Goal: Navigation & Orientation: Find specific page/section

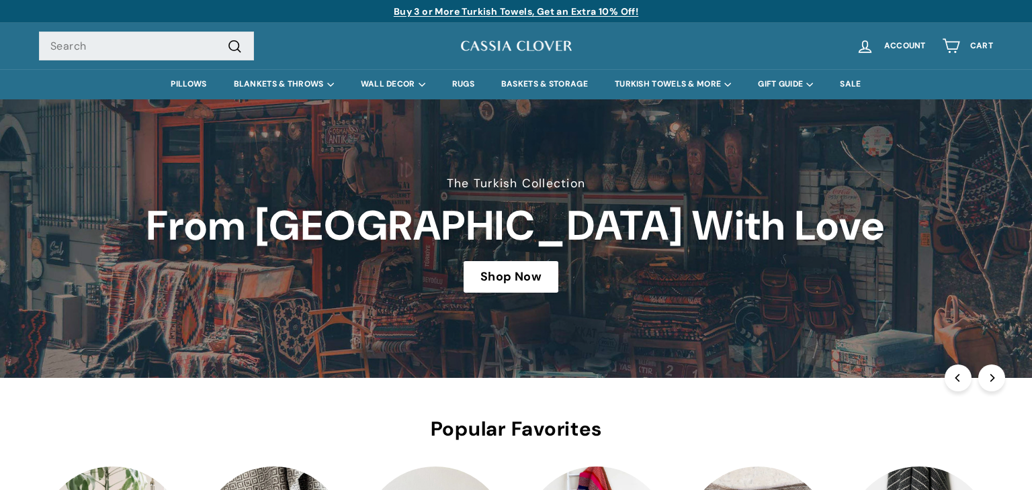
click at [895, 46] on span "Account" at bounding box center [905, 46] width 42 height 9
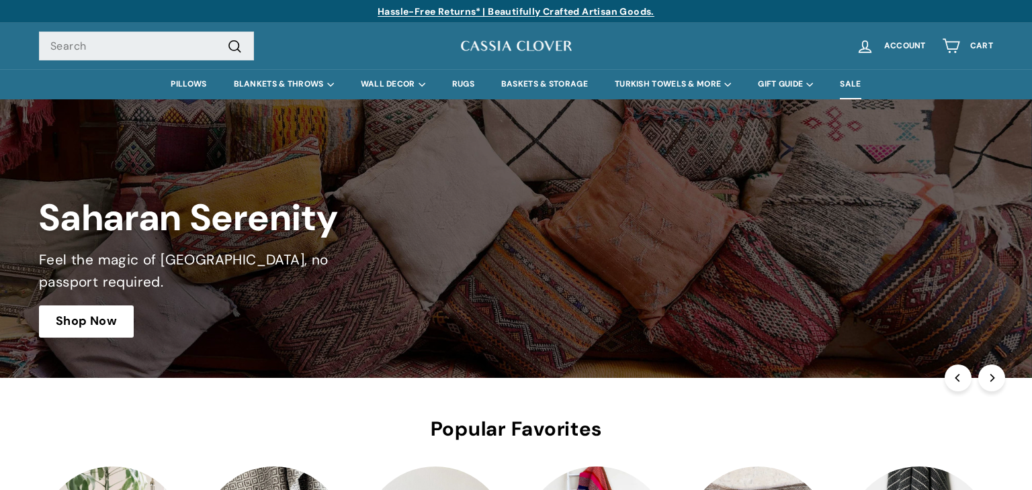
click at [852, 85] on link "SALE" at bounding box center [850, 84] width 48 height 30
click at [675, 220] on link at bounding box center [516, 238] width 1032 height 279
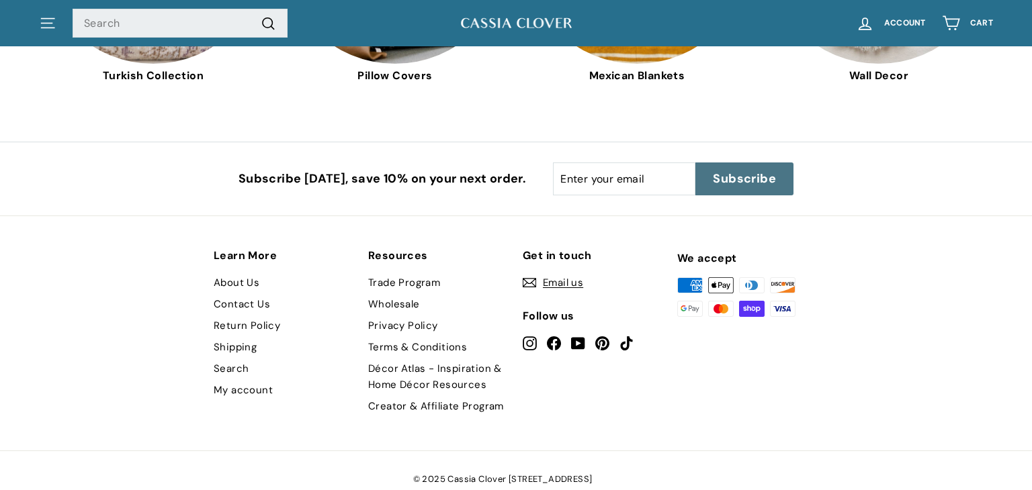
scroll to position [3881, 0]
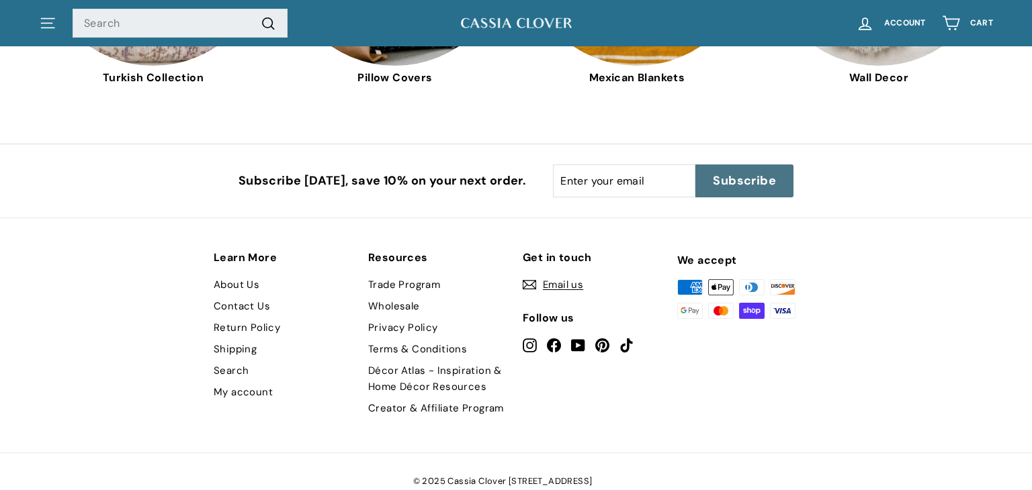
click at [262, 296] on link "Contact Us" at bounding box center [242, 306] width 56 height 21
